Goal: Task Accomplishment & Management: Use online tool/utility

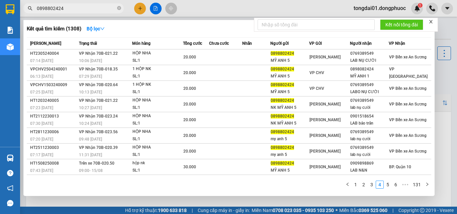
scroll to position [30, 0]
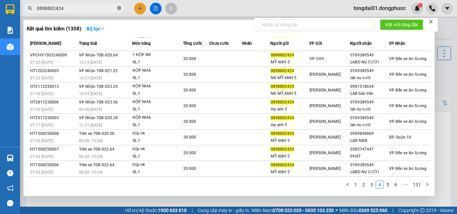
click at [120, 8] on icon "close-circle" at bounding box center [119, 8] width 4 height 4
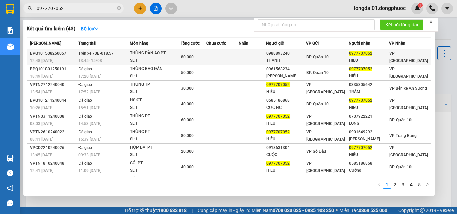
type input "0977707052"
click at [97, 57] on td "Trên xe 70B-018.57 13:45 [DATE]" at bounding box center [103, 57] width 53 height 16
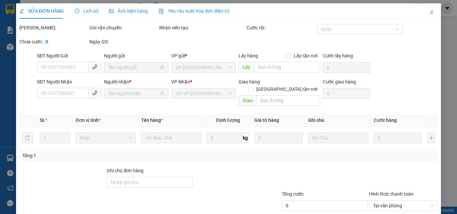
type input "0988893240"
type input "THÀNH"
type input "0977707052"
type input "HIẾU"
type input "80.000"
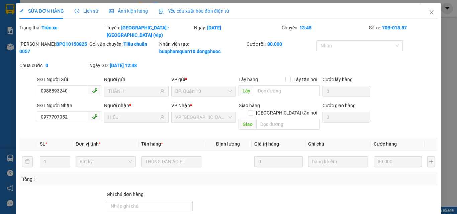
click at [90, 11] on span "Lịch sử" at bounding box center [87, 10] width 24 height 5
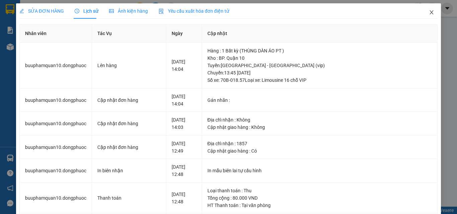
click at [431, 13] on span "Close" at bounding box center [431, 12] width 19 height 19
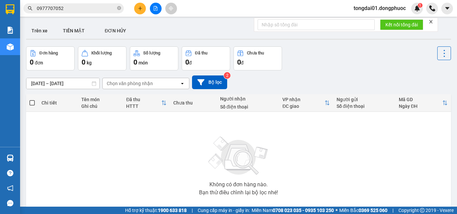
click at [75, 8] on input "0977707052" at bounding box center [76, 8] width 79 height 7
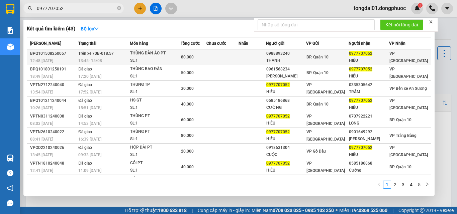
click at [139, 57] on div "SL: 1" at bounding box center [155, 60] width 50 height 7
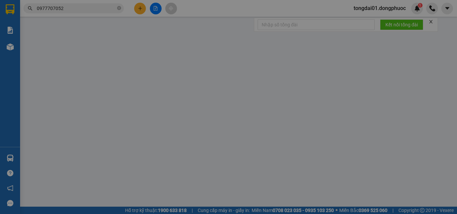
type input "0988893240"
type input "THÀNH"
type input "0977707052"
type input "HIẾU"
type input "80.000"
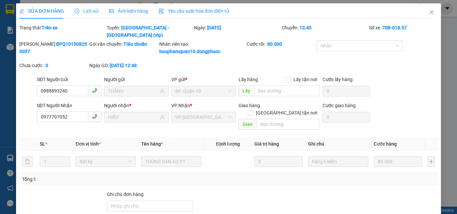
click at [88, 12] on span "Lịch sử" at bounding box center [87, 10] width 24 height 5
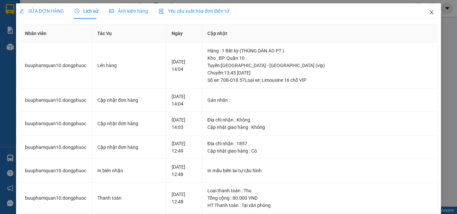
click at [429, 13] on icon "close" at bounding box center [431, 12] width 5 height 5
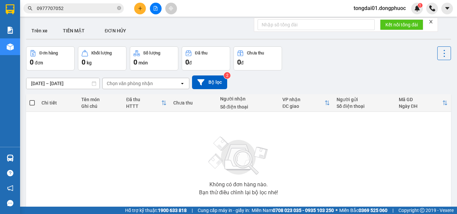
click at [74, 8] on input "0977707052" at bounding box center [76, 8] width 79 height 7
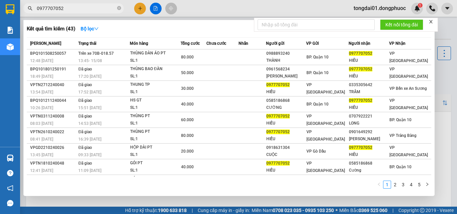
drag, startPoint x: 126, startPoint y: 25, endPoint x: 120, endPoint y: 21, distance: 8.2
click at [126, 25] on div "Kết quả tìm kiếm ( 43 ) Bộ lọc" at bounding box center [229, 28] width 404 height 11
